Goal: Information Seeking & Learning: Find specific fact

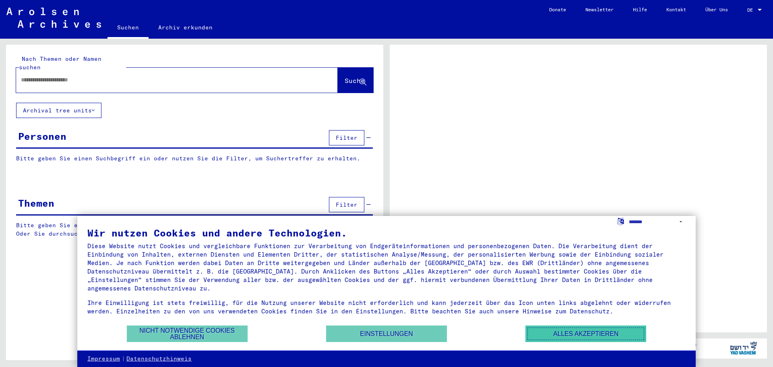
click at [574, 334] on button "Alles akzeptieren" at bounding box center [585, 333] width 121 height 17
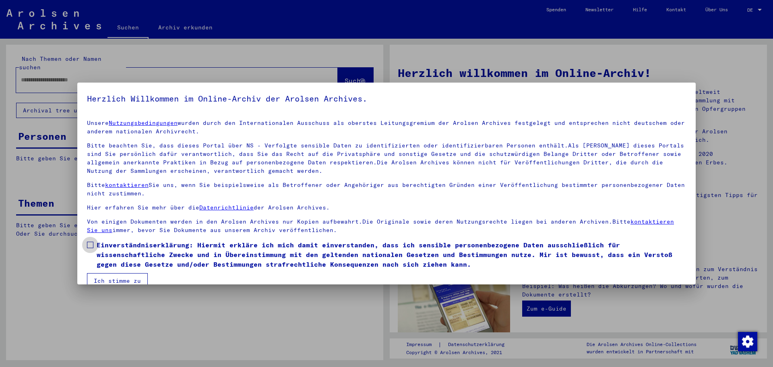
click at [93, 244] on span at bounding box center [90, 244] width 6 height 6
click at [112, 278] on button "Ich stimme zu" at bounding box center [117, 280] width 61 height 15
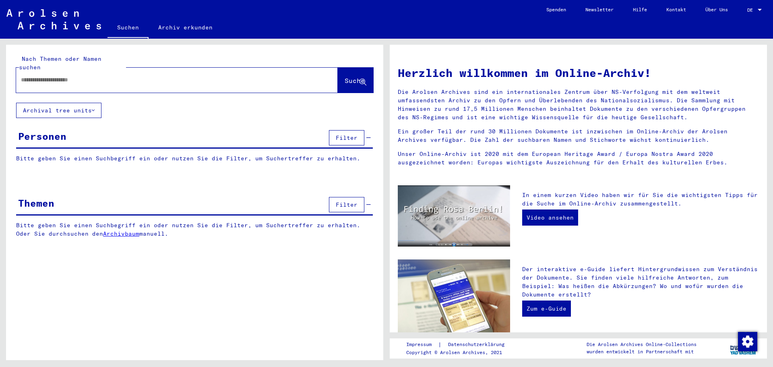
click at [39, 76] on input "text" at bounding box center [167, 80] width 293 height 8
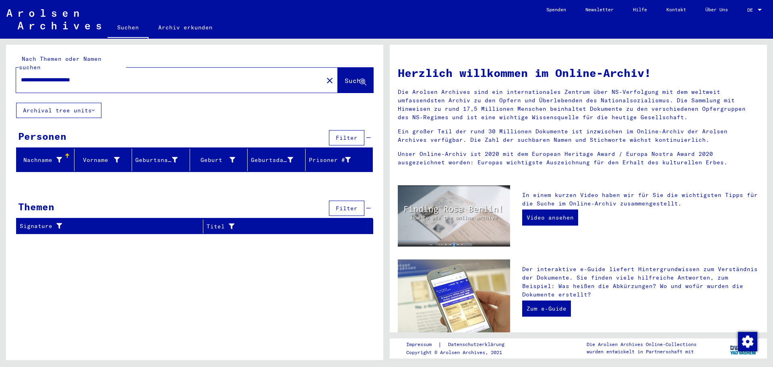
drag, startPoint x: 61, startPoint y: 72, endPoint x: 134, endPoint y: 80, distance: 73.2
click at [134, 80] on div "**********" at bounding box center [164, 80] width 297 height 18
paste input "text"
type input "**********"
click at [347, 76] on span "Suche" at bounding box center [355, 80] width 20 height 8
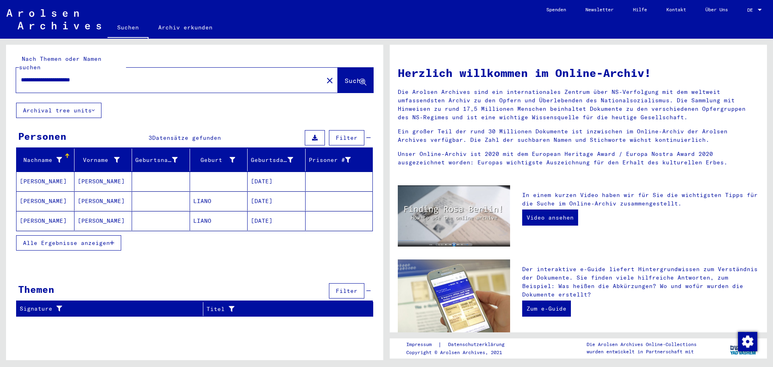
click at [266, 171] on mat-cell "[DATE]" at bounding box center [277, 180] width 58 height 19
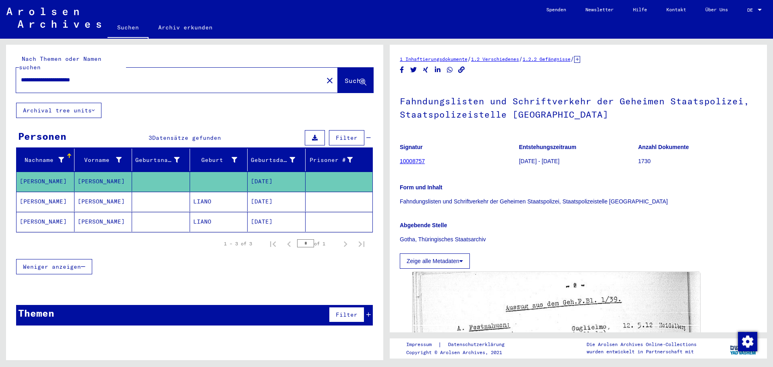
click at [97, 192] on mat-cell "[PERSON_NAME]" at bounding box center [103, 202] width 58 height 20
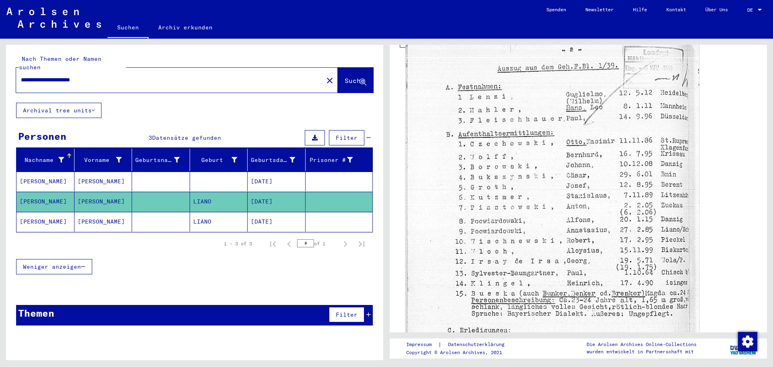
scroll to position [282, 0]
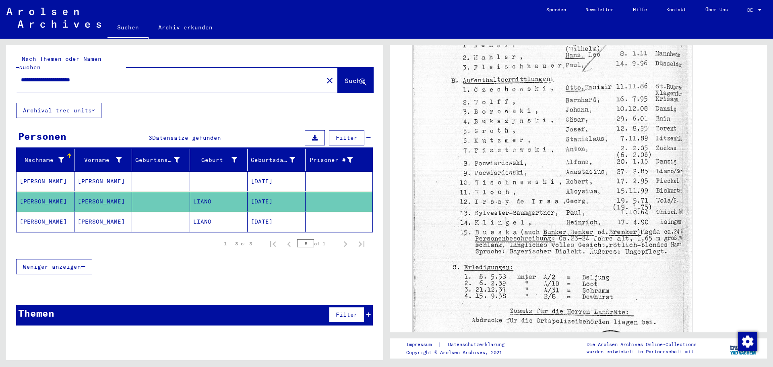
click at [51, 212] on mat-cell "[PERSON_NAME]" at bounding box center [46, 222] width 58 height 20
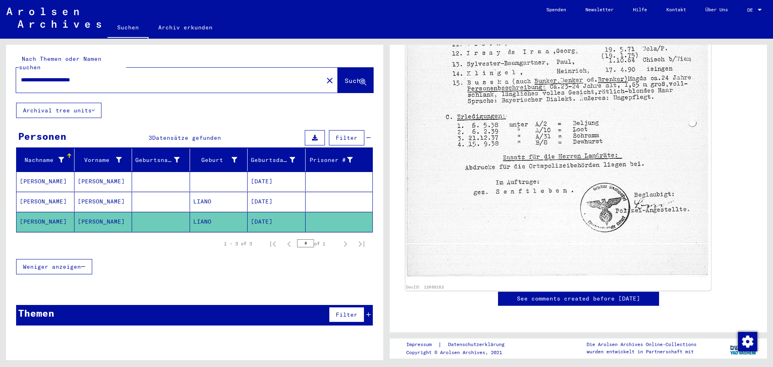
scroll to position [402, 0]
